Goal: Task Accomplishment & Management: Manage account settings

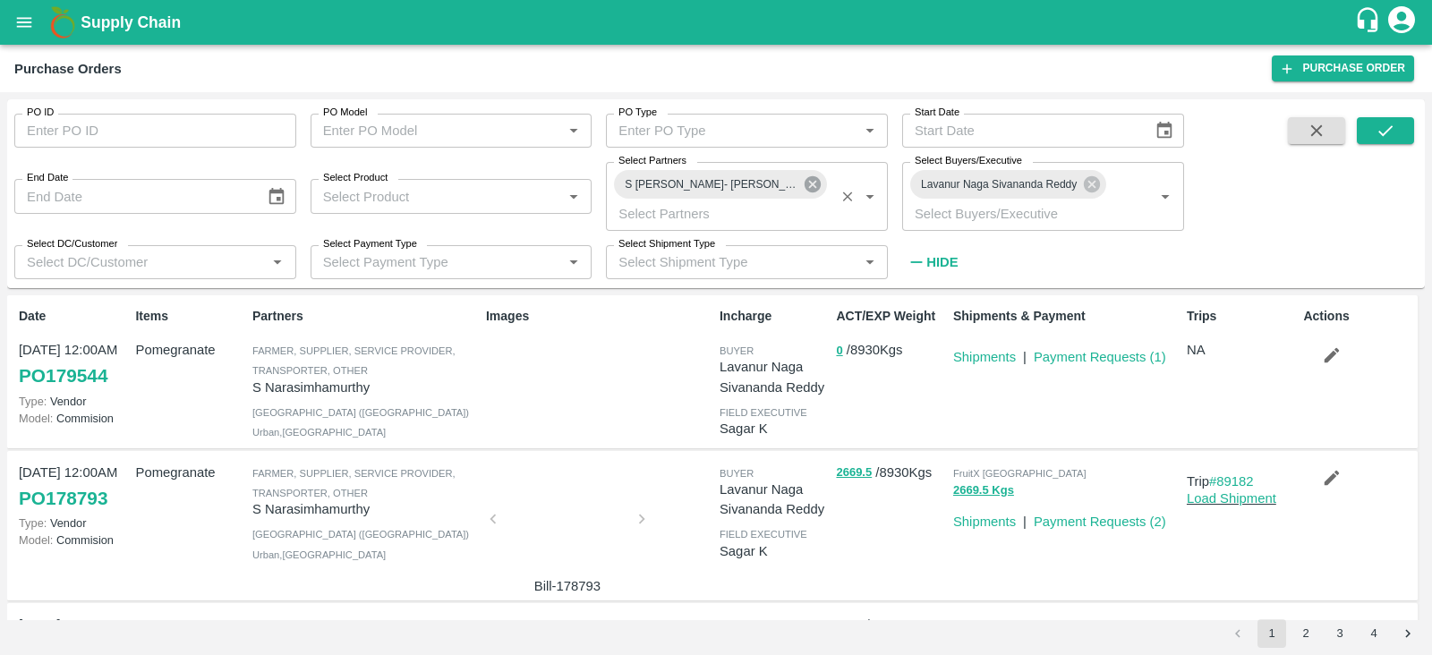
click at [815, 180] on icon at bounding box center [813, 184] width 16 height 16
click at [1377, 119] on button "submit" at bounding box center [1385, 130] width 57 height 27
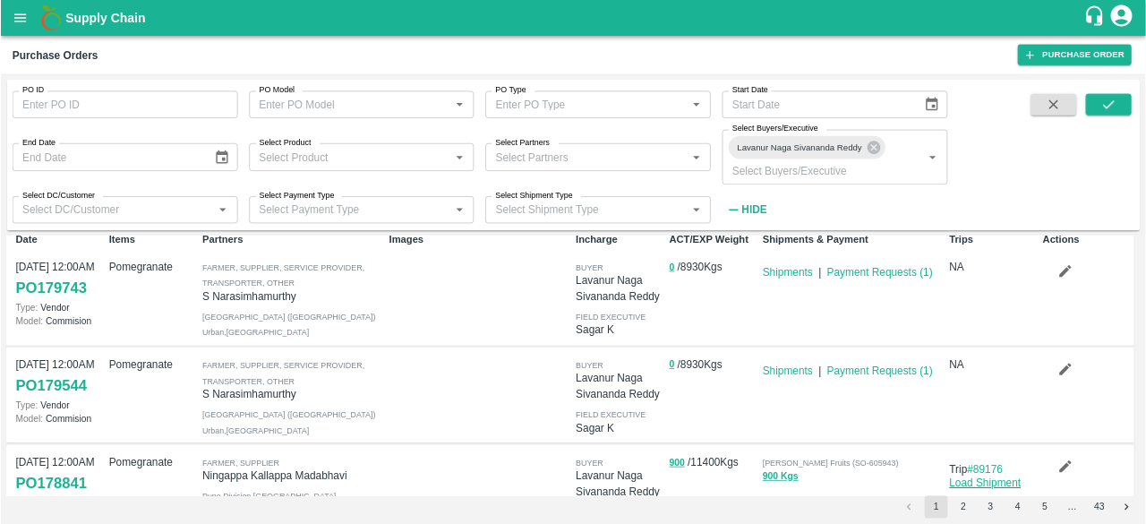
scroll to position [15, 0]
drag, startPoint x: 1086, startPoint y: 342, endPoint x: 1277, endPoint y: -92, distance: 474.5
drag, startPoint x: 1277, startPoint y: -92, endPoint x: 1384, endPoint y: 360, distance: 464.4
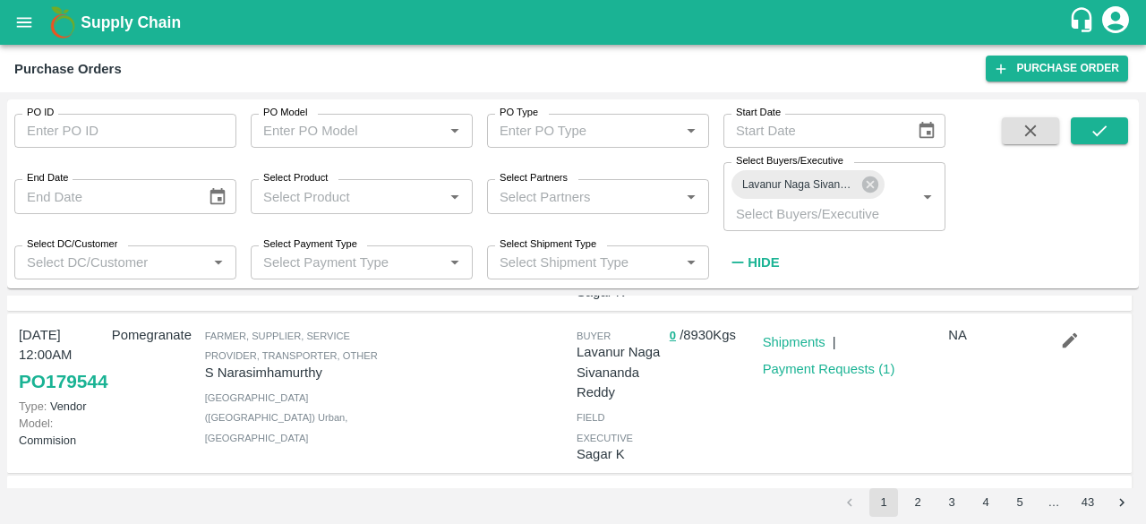
scroll to position [176, 0]
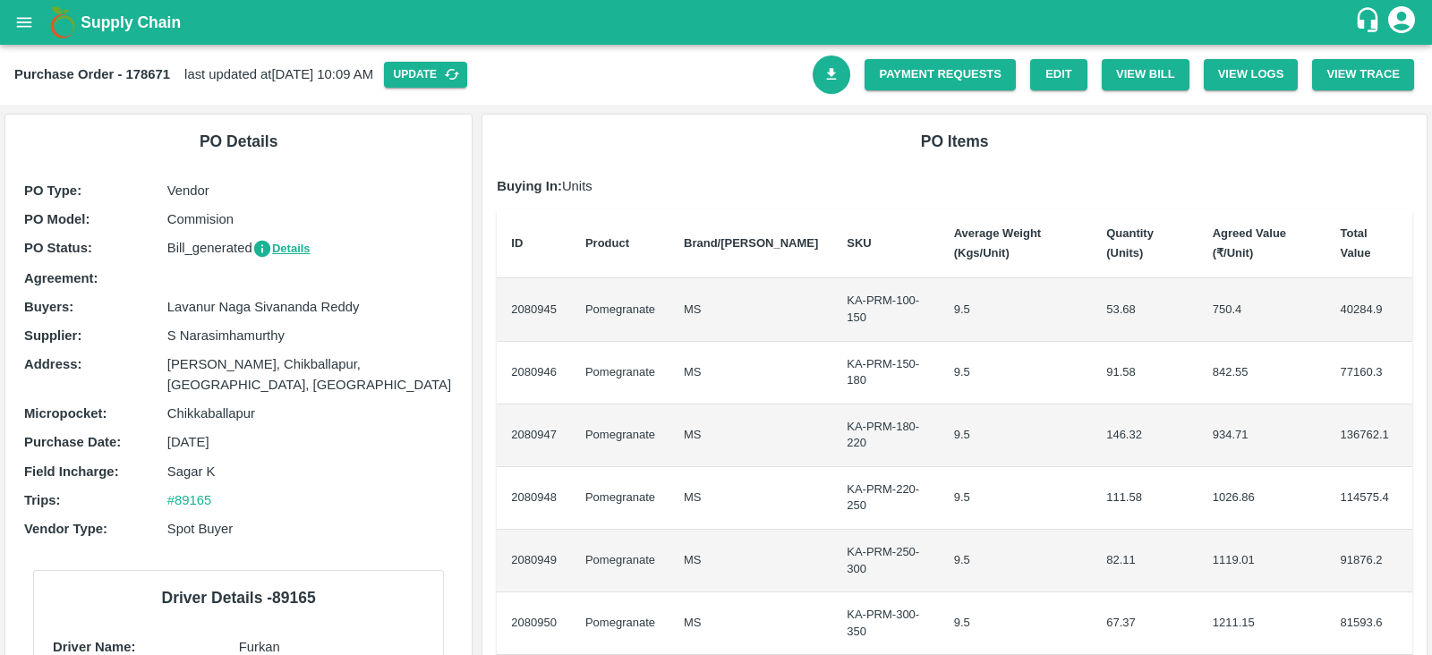
click at [24, 23] on icon "open drawer" at bounding box center [24, 23] width 20 height 20
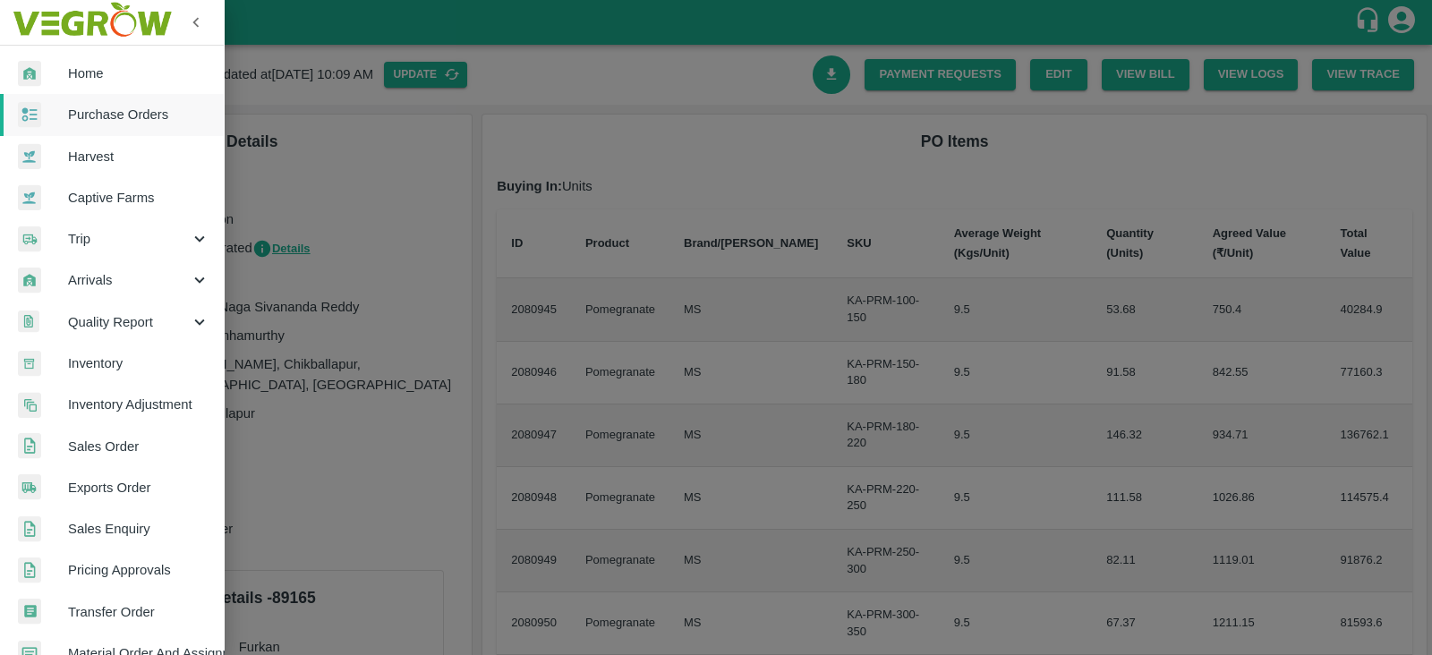
click at [152, 483] on span "Exports Order" at bounding box center [138, 488] width 141 height 20
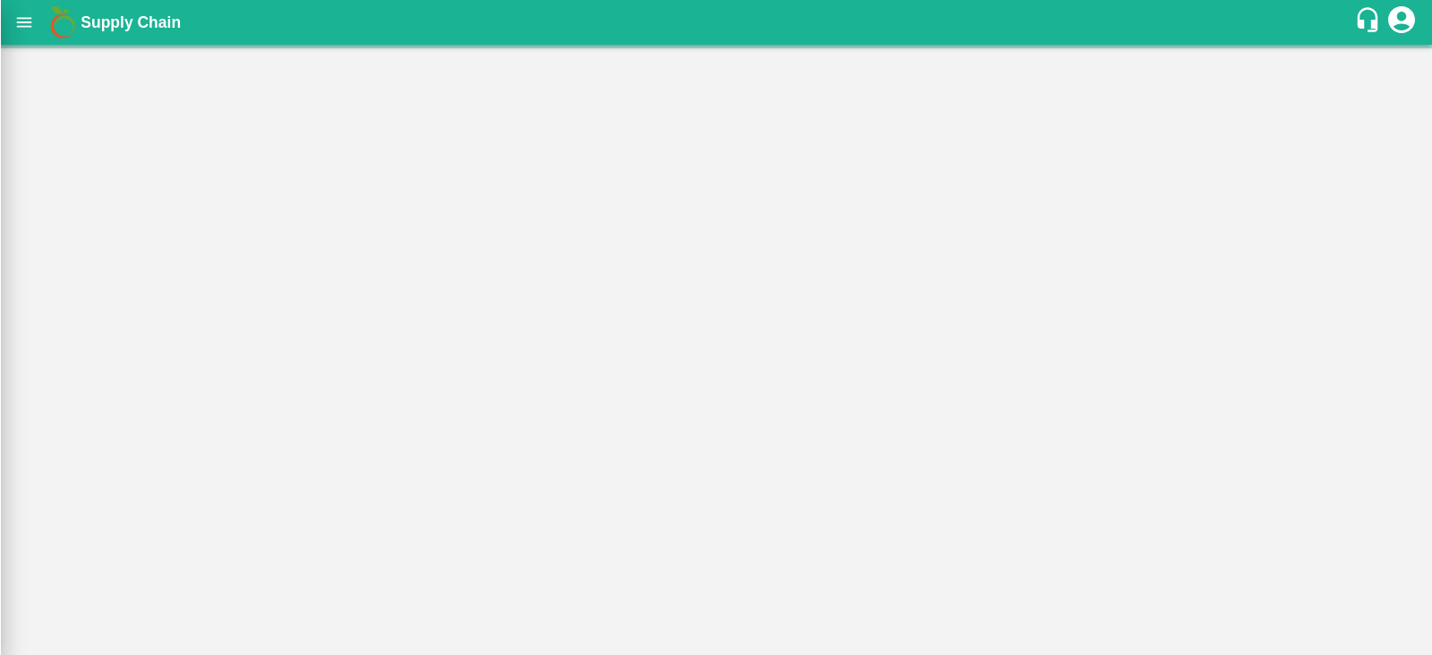
click at [152, 483] on div at bounding box center [716, 327] width 1432 height 655
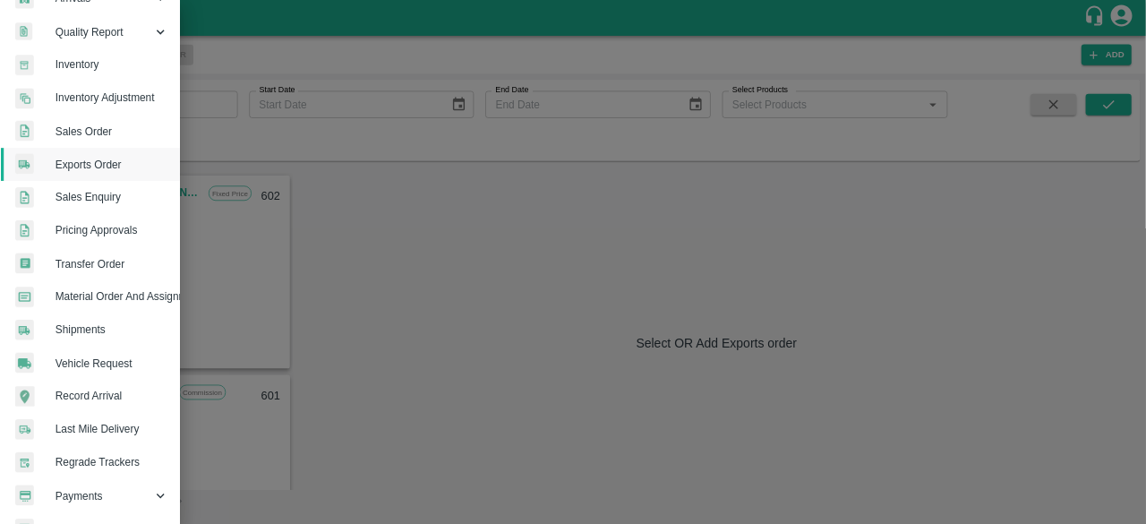
scroll to position [315, 0]
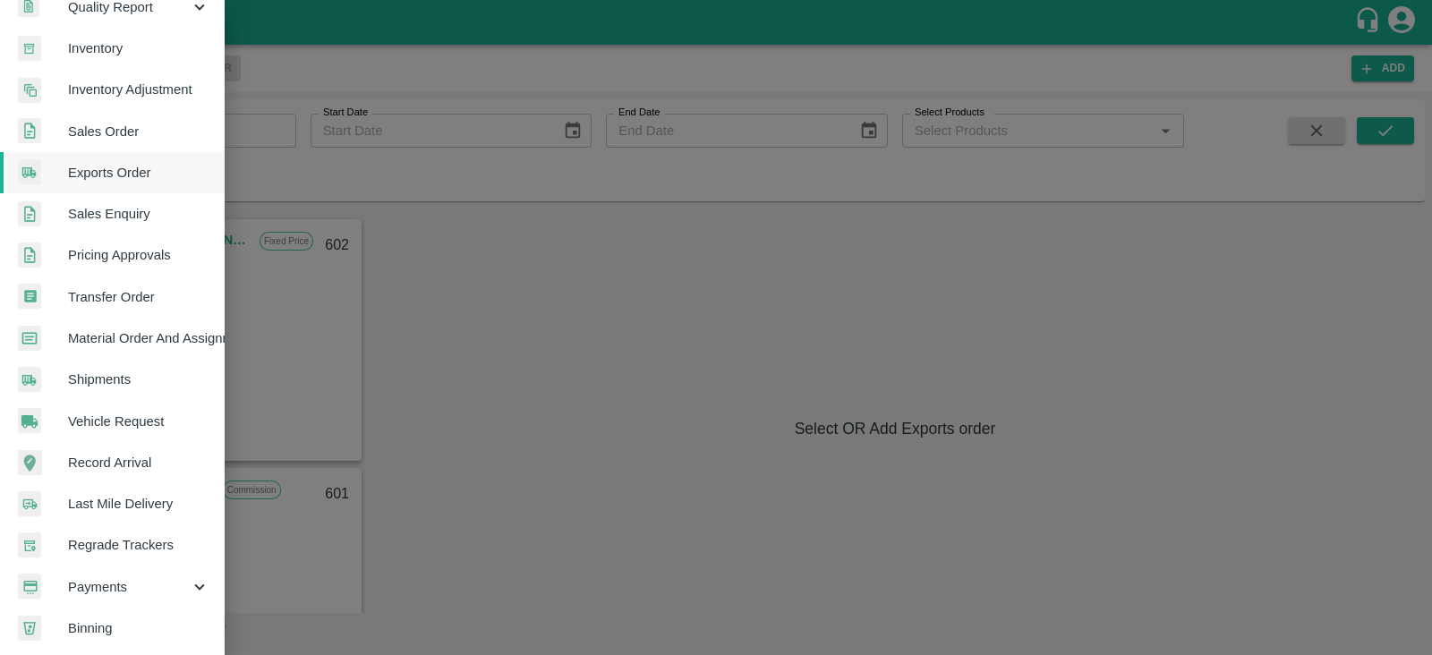
click at [192, 336] on span "Material Order And Assignment" at bounding box center [138, 338] width 141 height 20
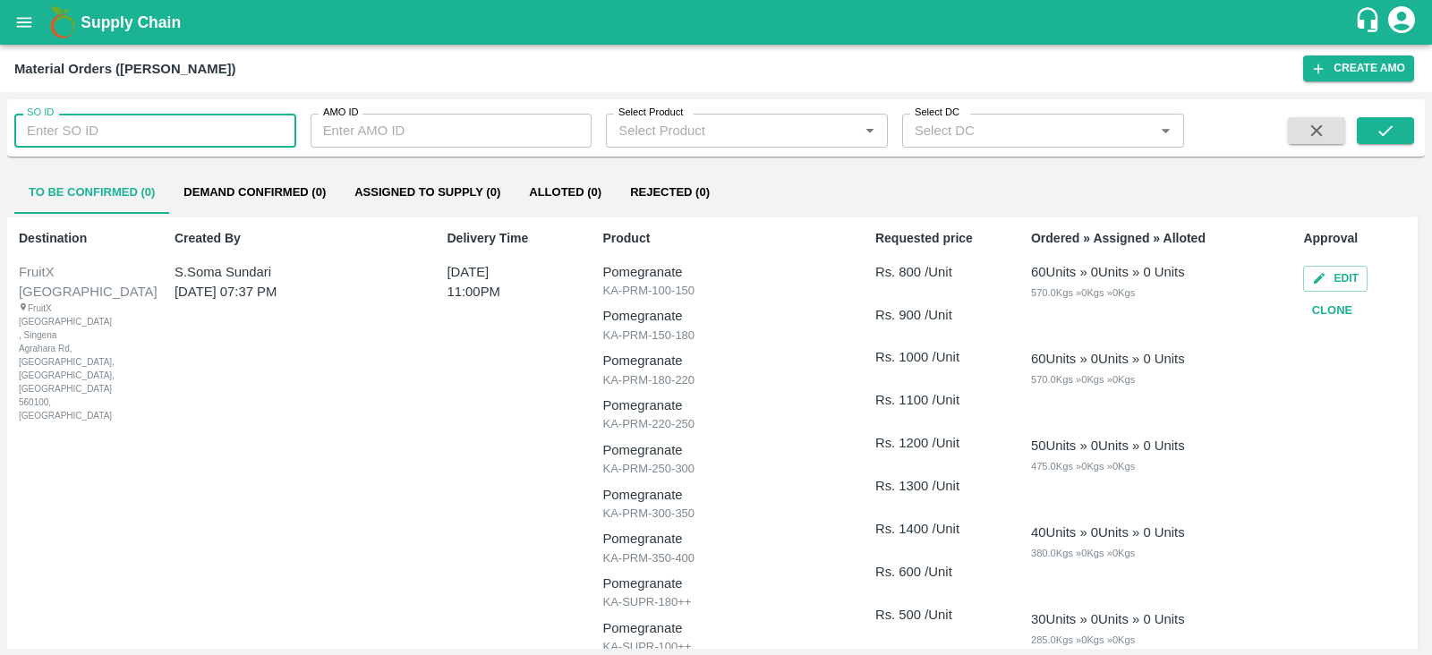
click at [214, 141] on input "SO ID" at bounding box center [155, 131] width 282 height 34
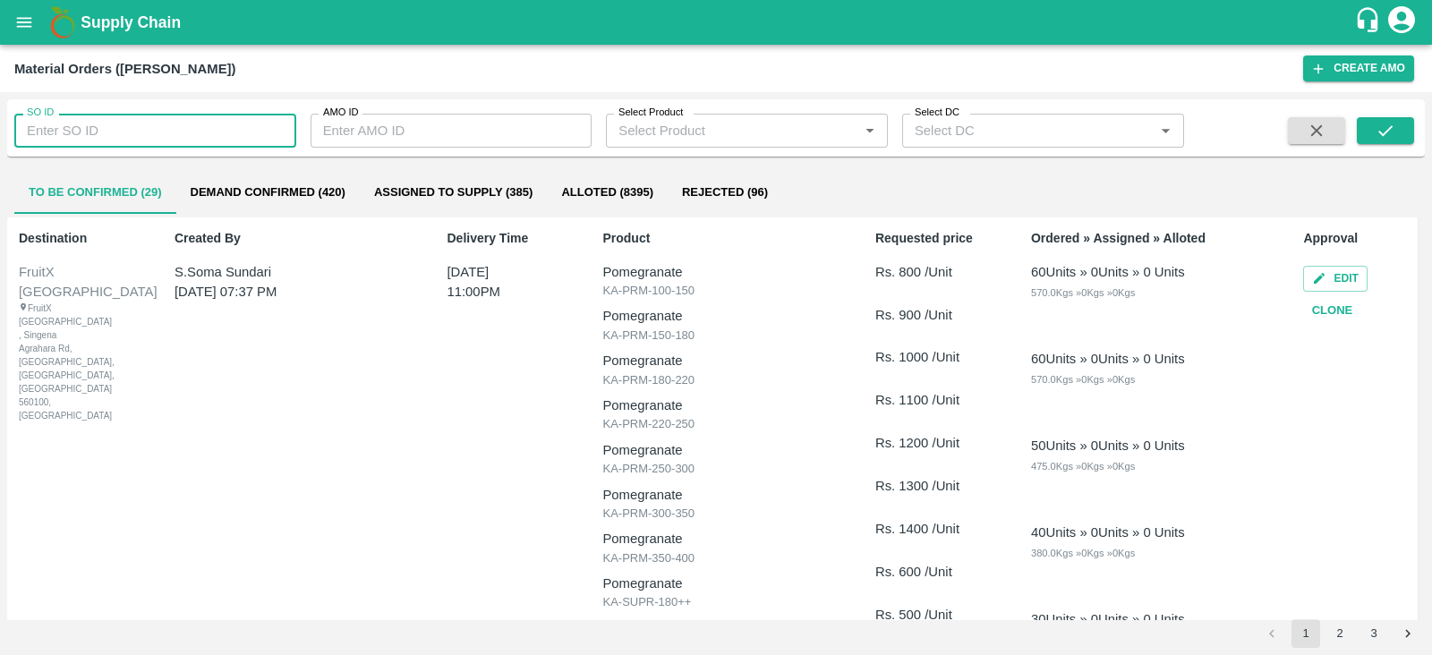
click at [128, 115] on input "SO ID" at bounding box center [155, 131] width 282 height 34
type input "606650"
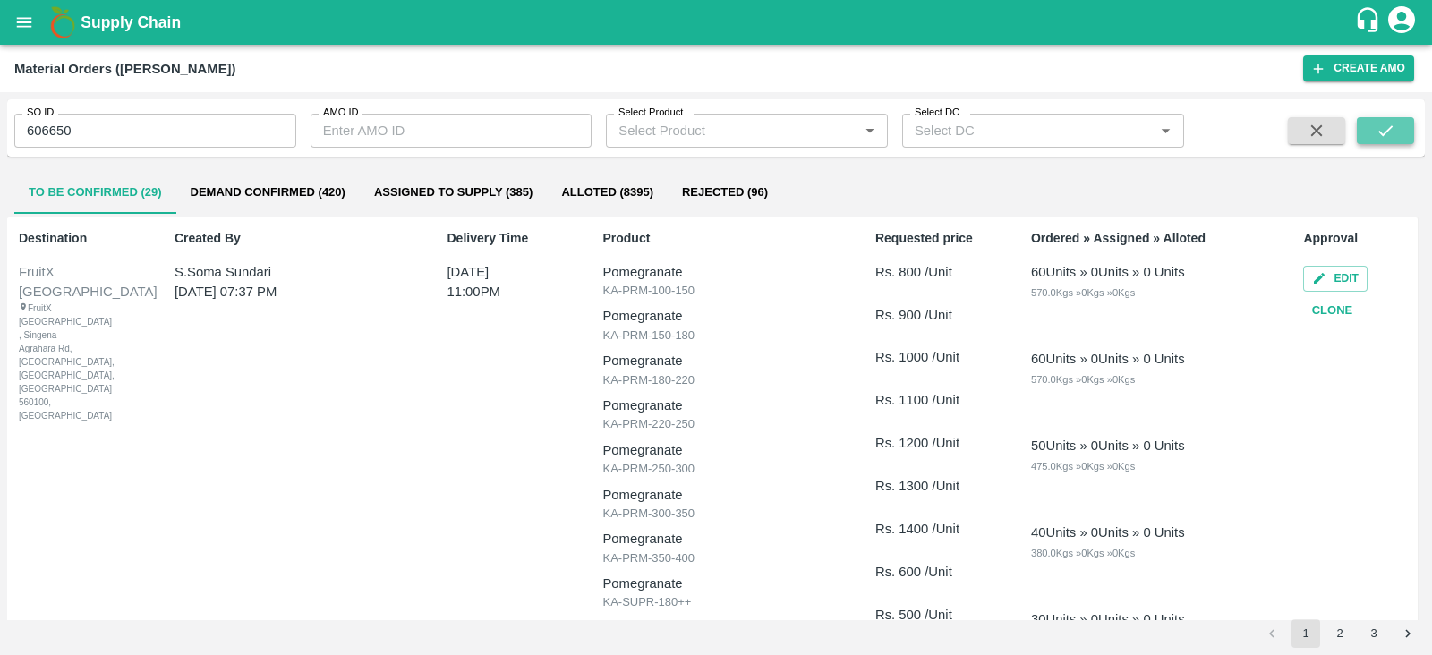
click at [1387, 126] on icon "submit" at bounding box center [1386, 131] width 20 height 20
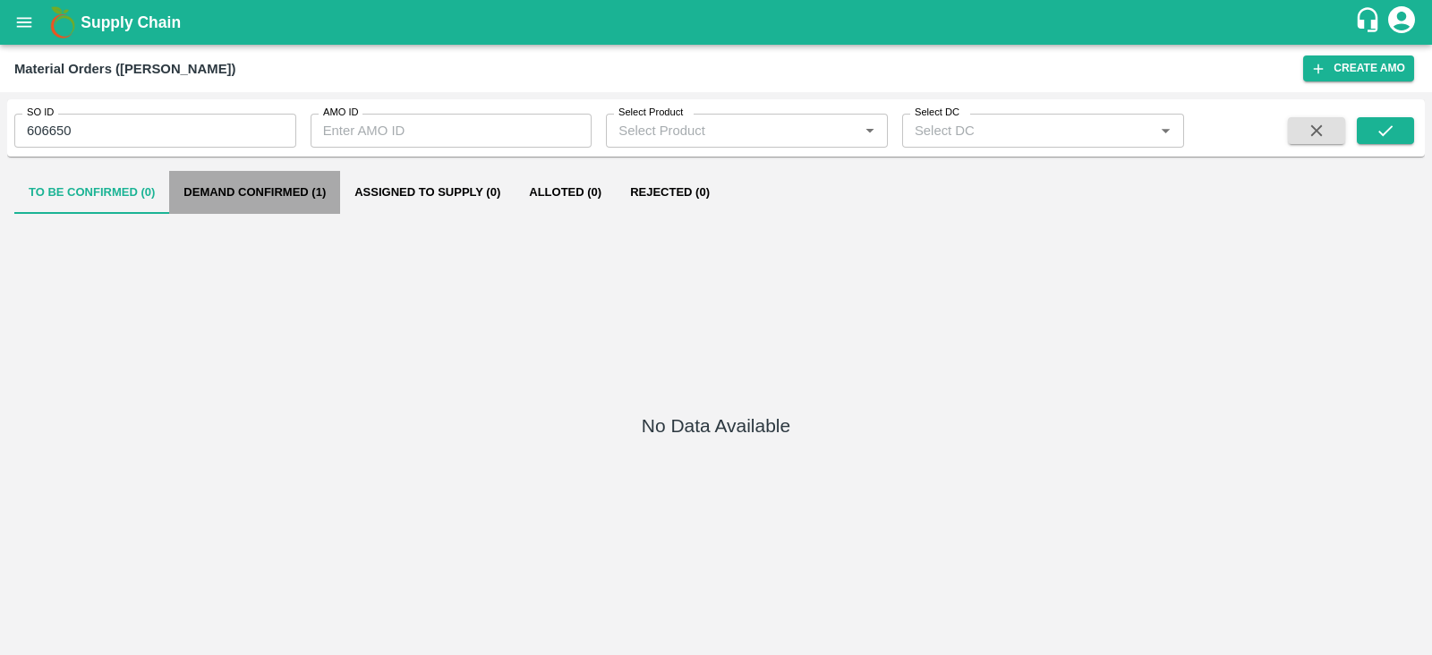
click at [309, 181] on button "Demand Confirmed (1)" at bounding box center [254, 192] width 171 height 43
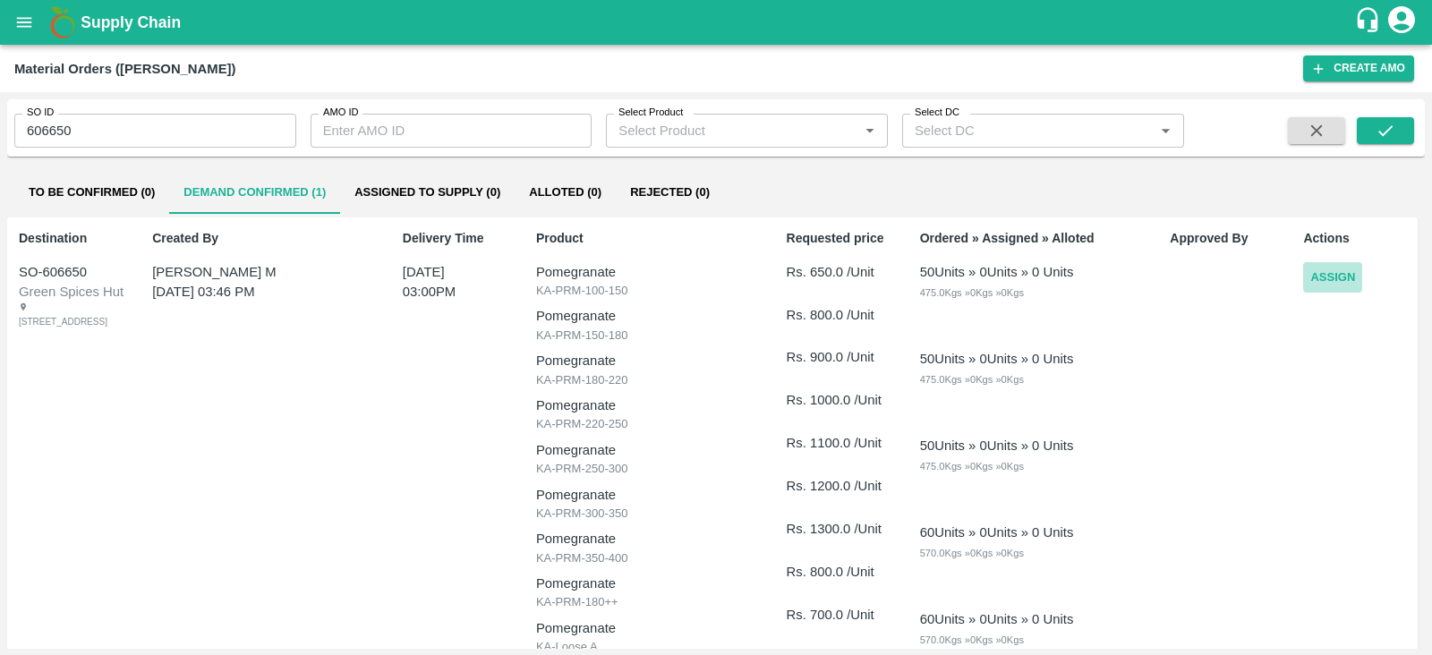
click at [1309, 284] on button "Assign" at bounding box center [1332, 277] width 59 height 31
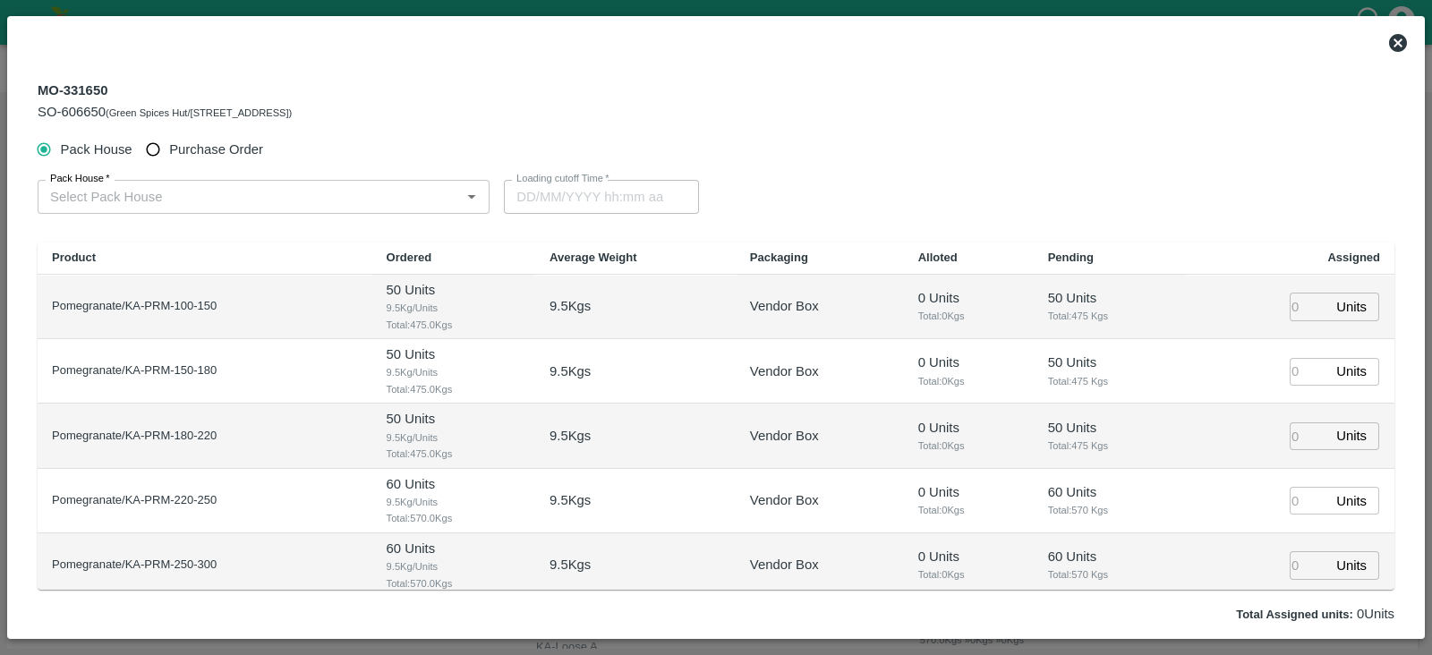
click at [229, 148] on span "Purchase Order" at bounding box center [216, 150] width 94 height 20
click at [170, 148] on input "Purchase Order" at bounding box center [153, 149] width 33 height 33
radio input "true"
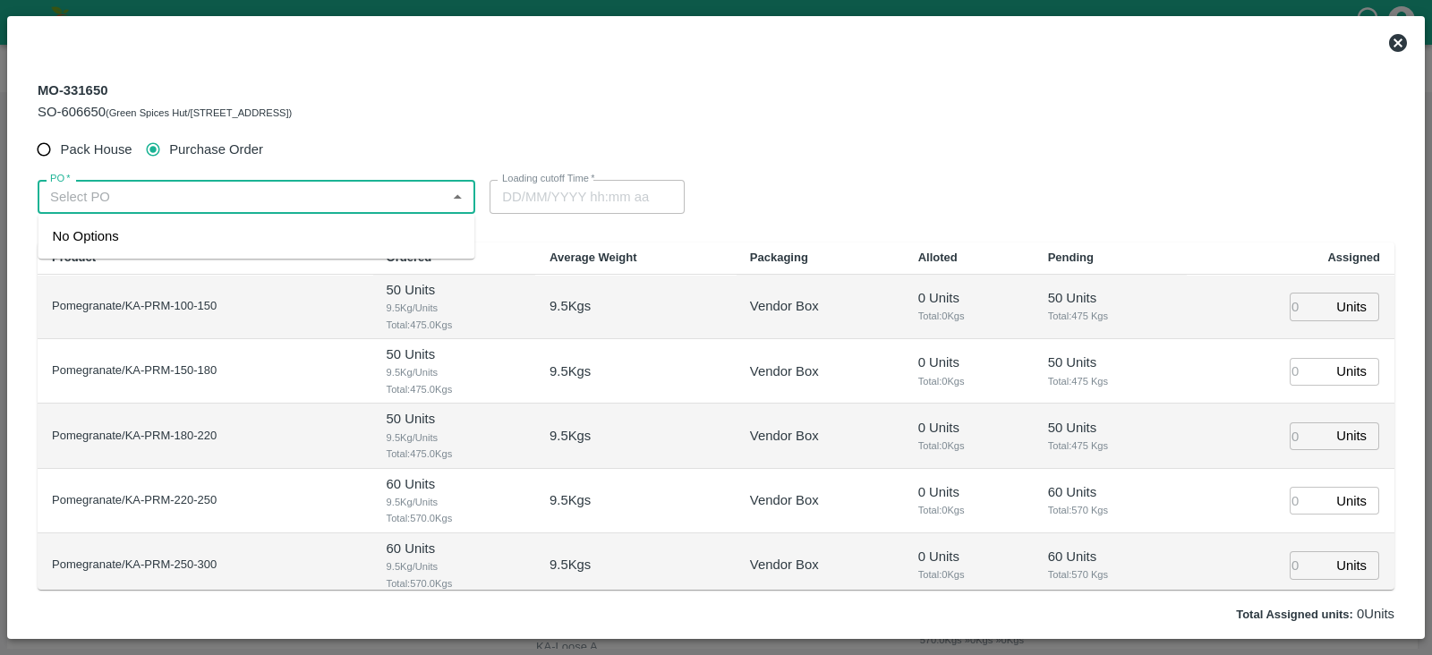
click at [149, 192] on input "PO   *" at bounding box center [241, 196] width 397 height 23
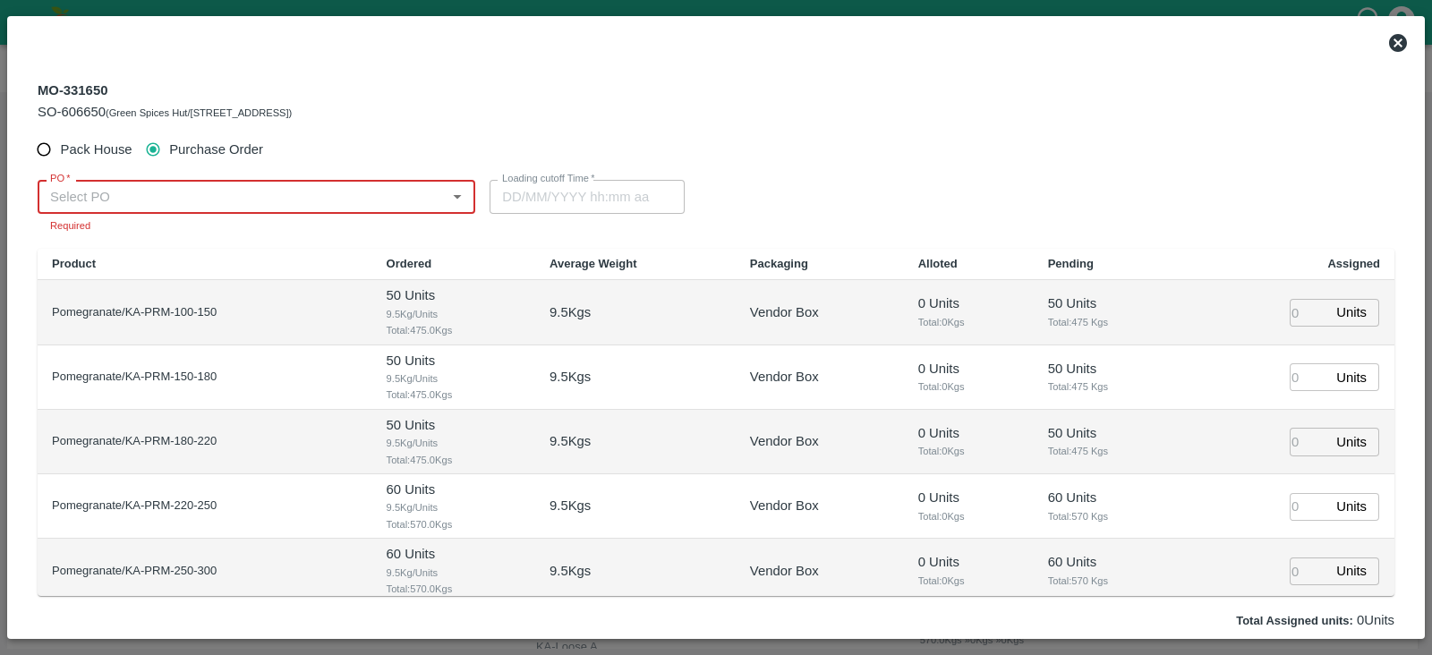
click at [165, 203] on input "PO   *" at bounding box center [241, 196] width 397 height 23
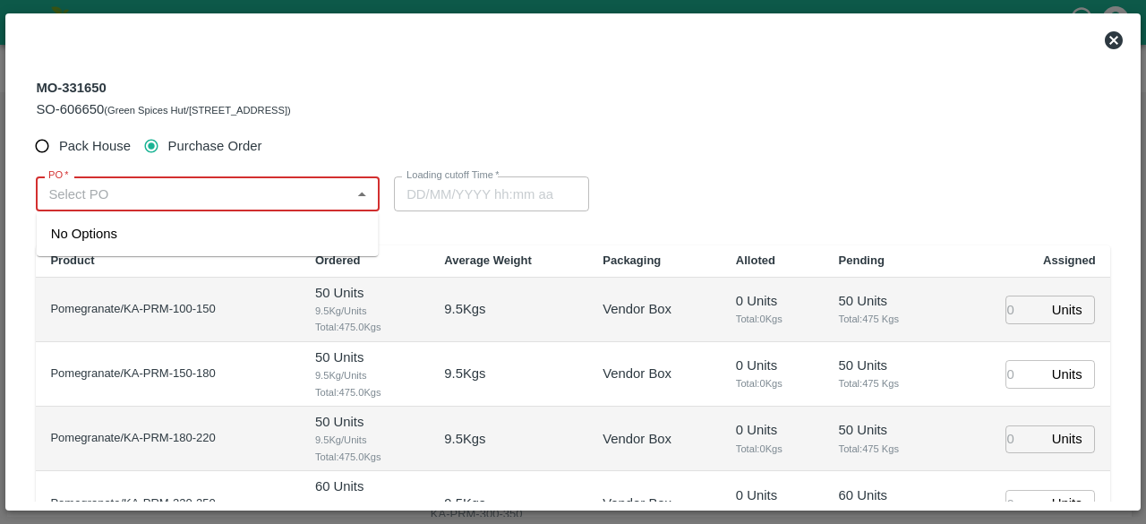
click at [152, 186] on input "PO   *" at bounding box center [192, 193] width 303 height 23
click at [181, 243] on div "PO-179544(S Narasimhamurthy-9945608836)" at bounding box center [208, 233] width 342 height 30
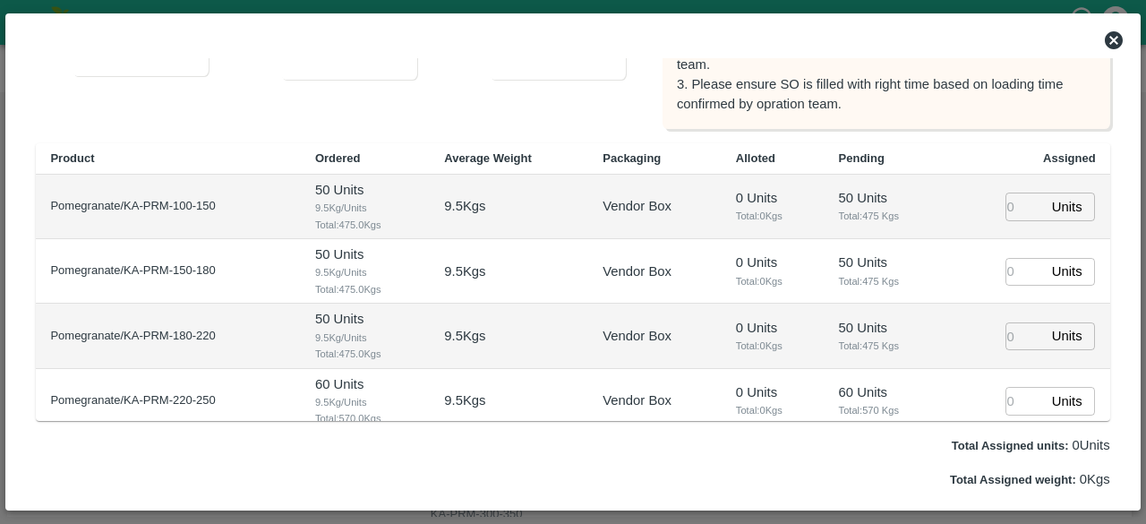
scroll to position [279, 0]
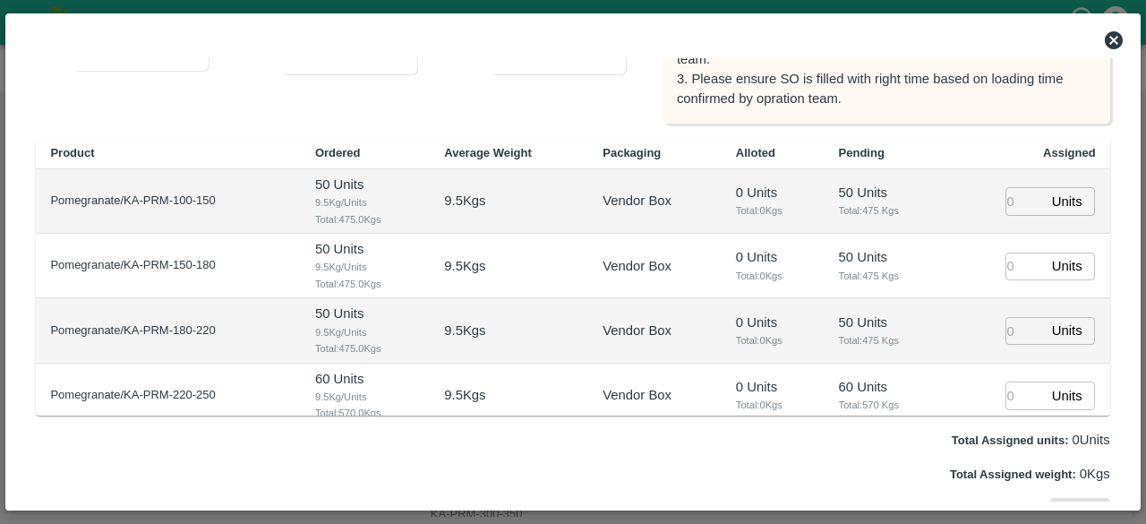
type input "PO-179544(S Narasimhamurthy-9945608836)"
click at [1010, 205] on input "number" at bounding box center [1024, 201] width 39 height 28
type input "20"
type input "06/10/2025 09:22 PM"
type input "20"
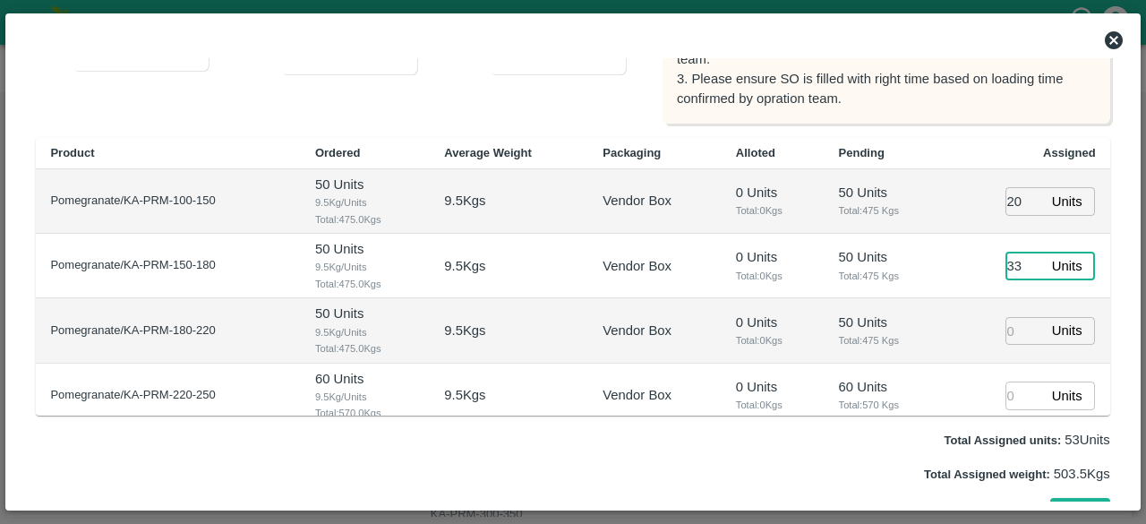
type input "33"
type input "63"
type input "66"
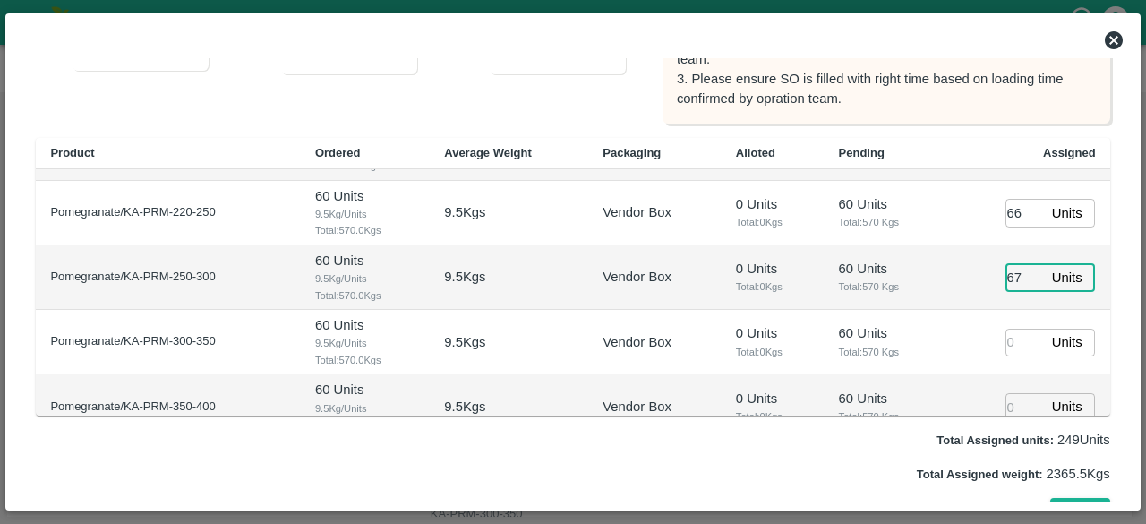
type input "67"
type input "06/10/2025 07:22 PM"
type input "88"
type input "06/10/2025 08:22 PM"
type input "88"
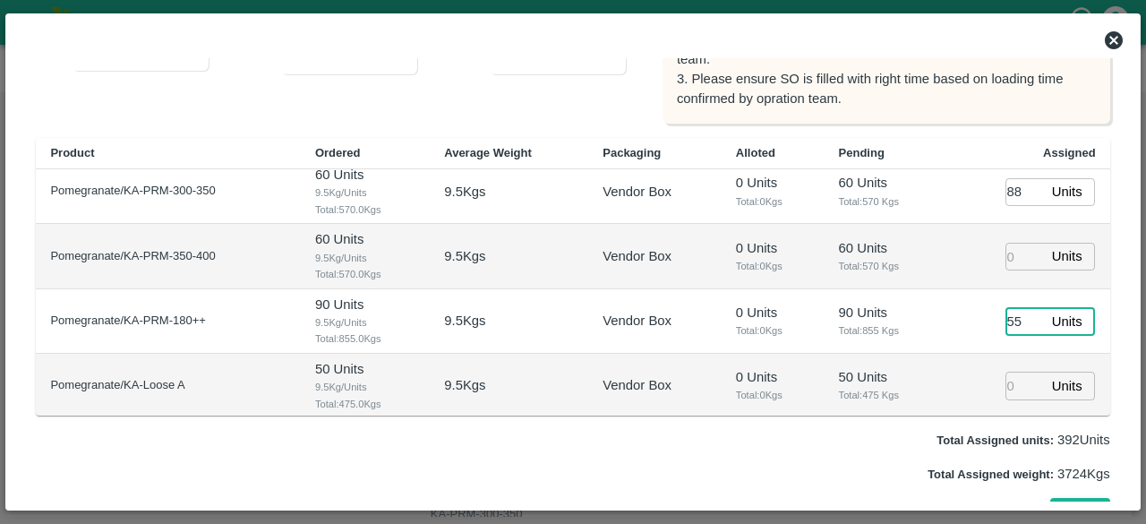
scroll to position [306, 0]
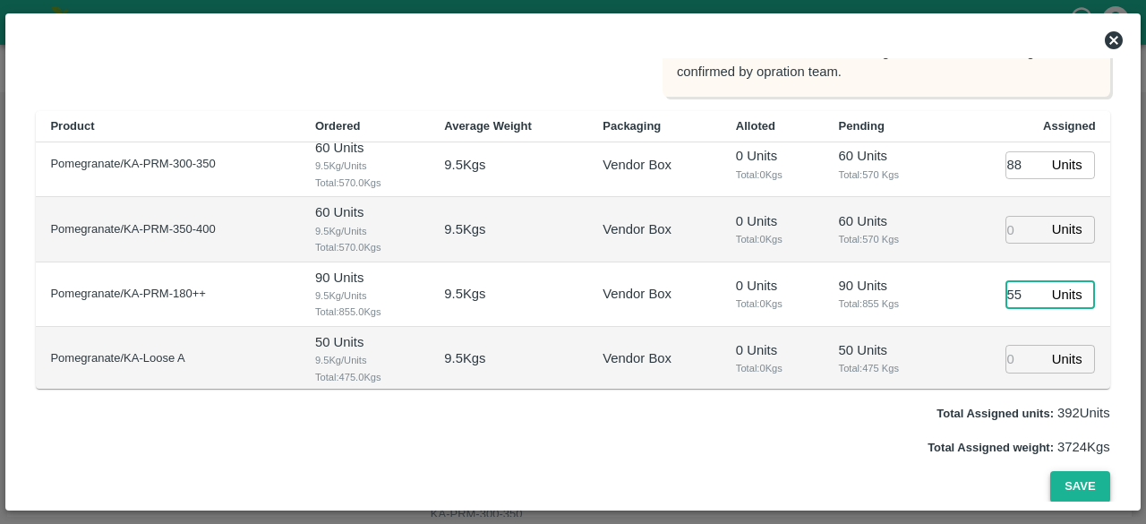
type input "55"
click at [1089, 486] on button "Save" at bounding box center [1079, 486] width 59 height 31
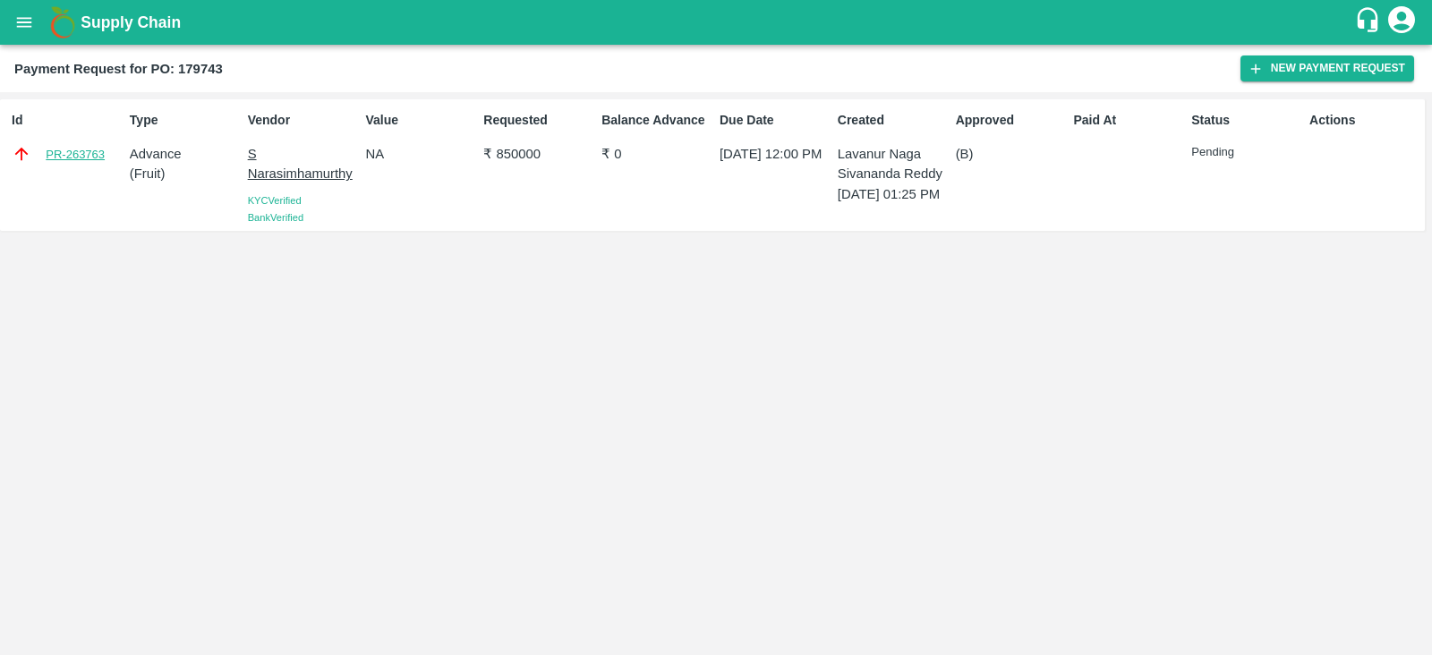
click at [96, 152] on link "PR-263763" at bounding box center [75, 155] width 59 height 18
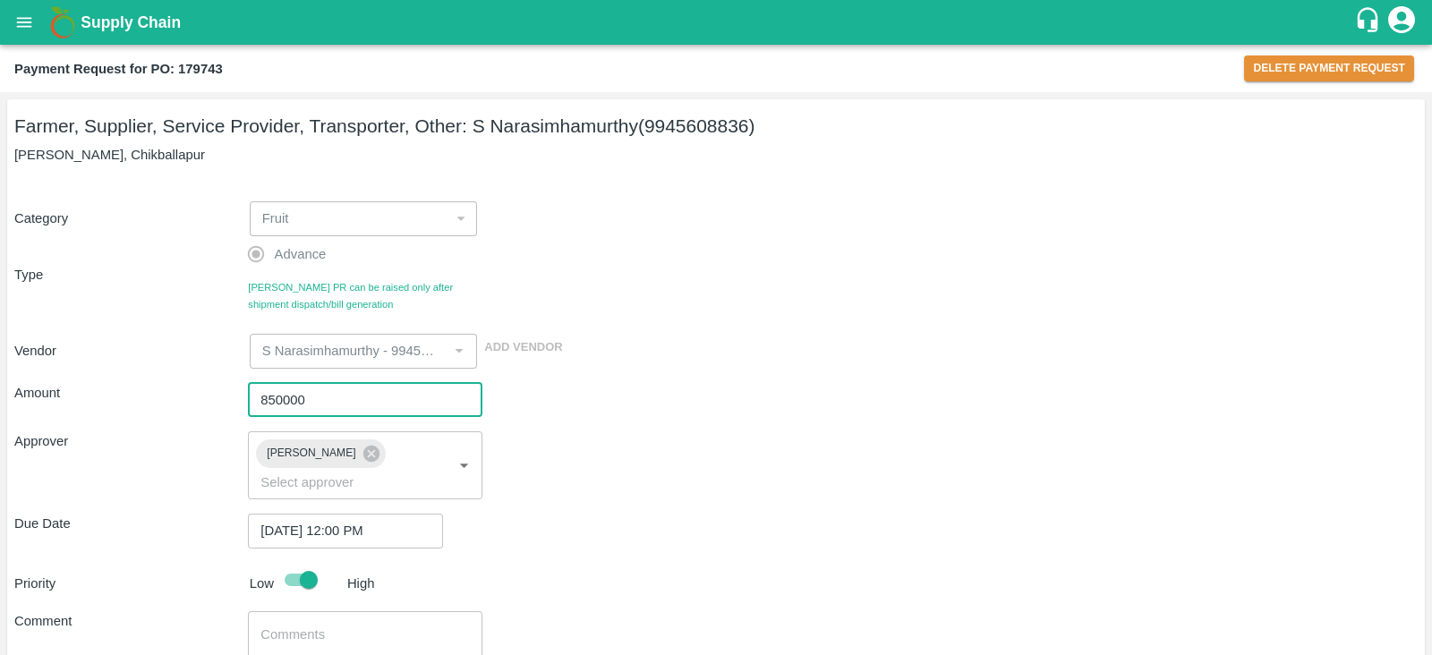
click at [272, 397] on input "850000" at bounding box center [365, 400] width 234 height 34
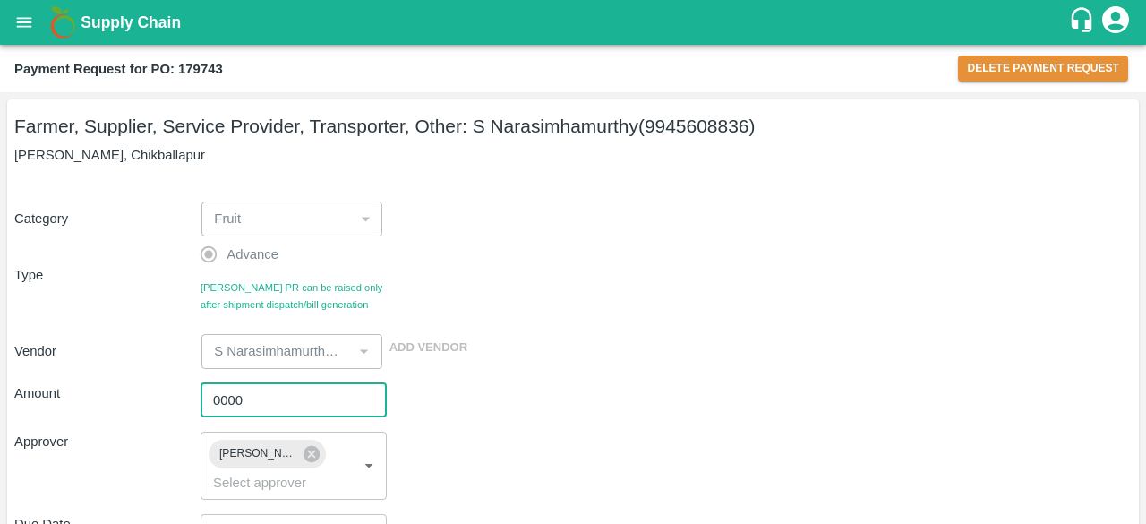
type input "0000"
click at [226, 399] on input "850000" at bounding box center [293, 400] width 186 height 34
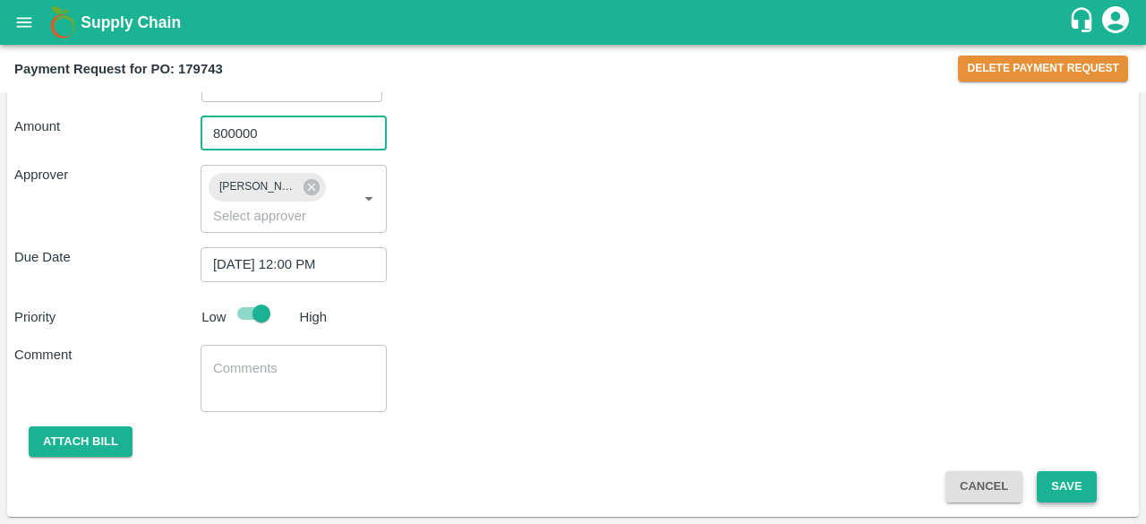
type input "800000"
click at [1083, 495] on button "Save" at bounding box center [1065, 486] width 59 height 31
